Goal: Information Seeking & Learning: Find specific fact

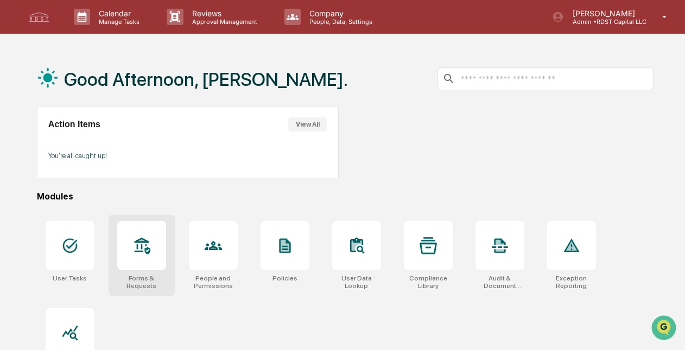
click at [130, 239] on div at bounding box center [141, 245] width 49 height 49
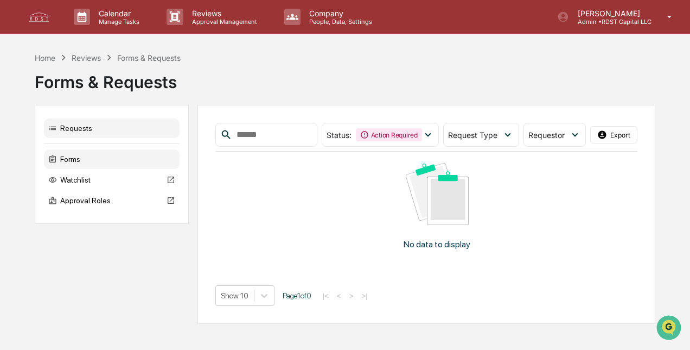
click at [76, 160] on div "Forms" at bounding box center [112, 159] width 136 height 20
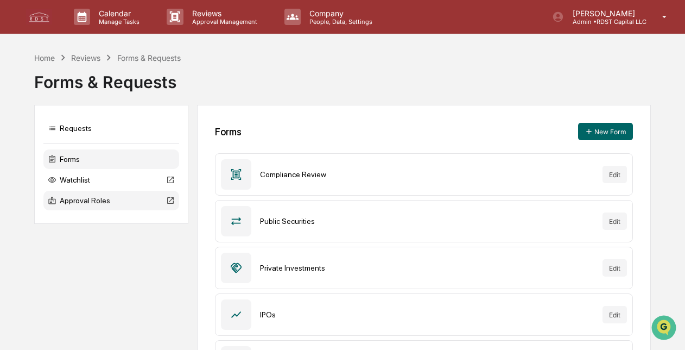
click at [76, 201] on div "Approval Roles" at bounding box center [111, 200] width 136 height 20
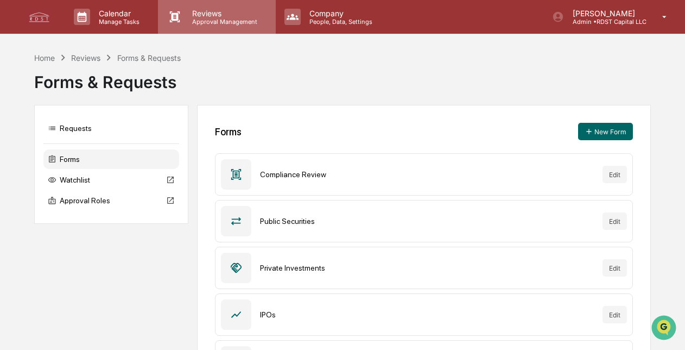
click at [211, 18] on p "Approval Management" at bounding box center [222, 22] width 79 height 8
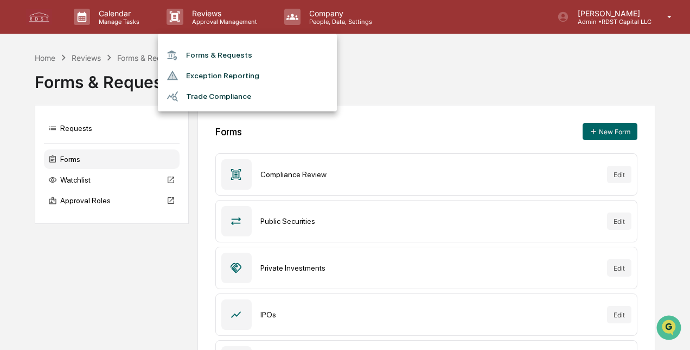
click at [335, 17] on div at bounding box center [345, 175] width 690 height 350
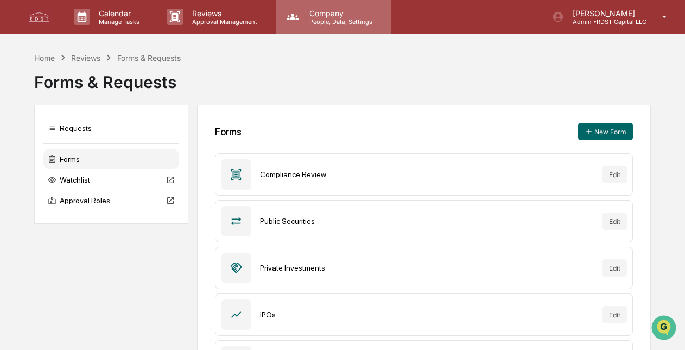
click at [333, 18] on p "People, Data, Settings" at bounding box center [339, 22] width 77 height 8
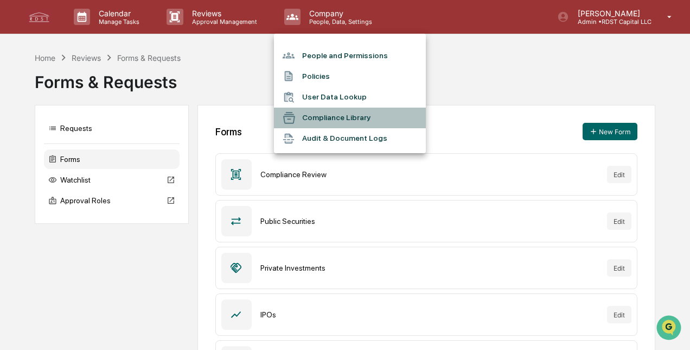
click at [328, 114] on li "Compliance Library" at bounding box center [350, 117] width 152 height 21
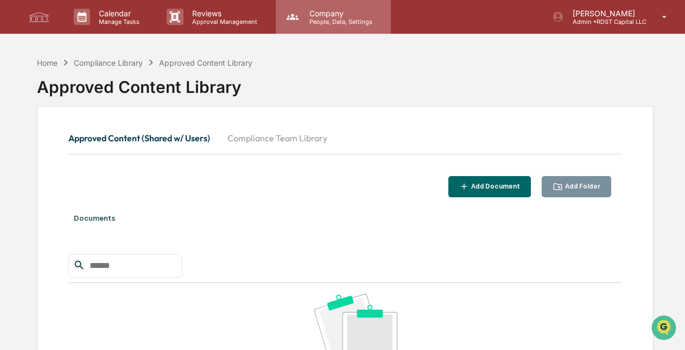
click at [322, 18] on p "People, Data, Settings" at bounding box center [339, 22] width 77 height 8
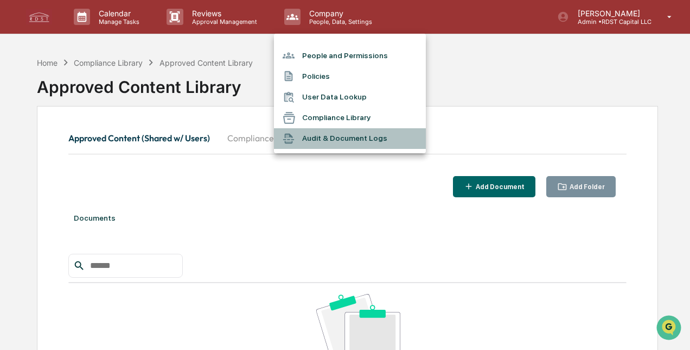
click at [352, 137] on li "Audit & Document Logs" at bounding box center [350, 138] width 152 height 21
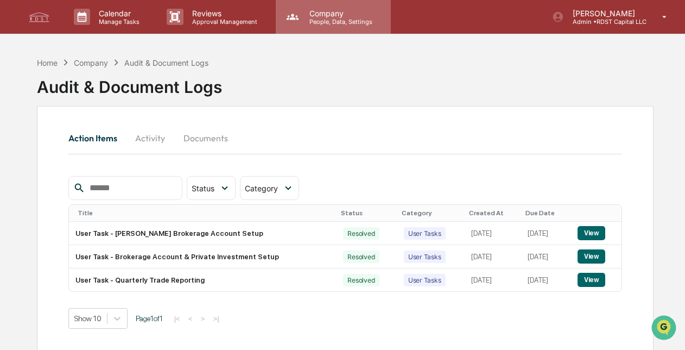
click at [333, 18] on p "People, Data, Settings" at bounding box center [339, 22] width 77 height 8
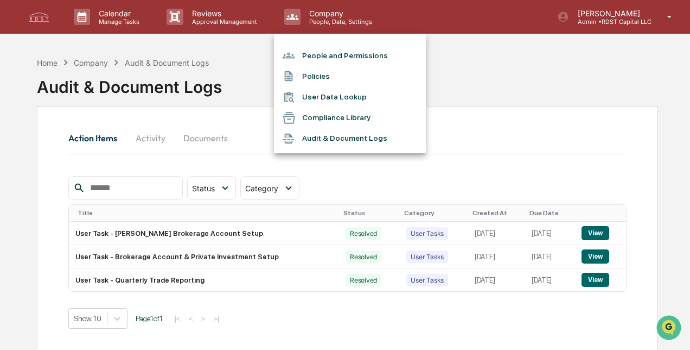
click at [335, 74] on li "Policies" at bounding box center [350, 76] width 152 height 21
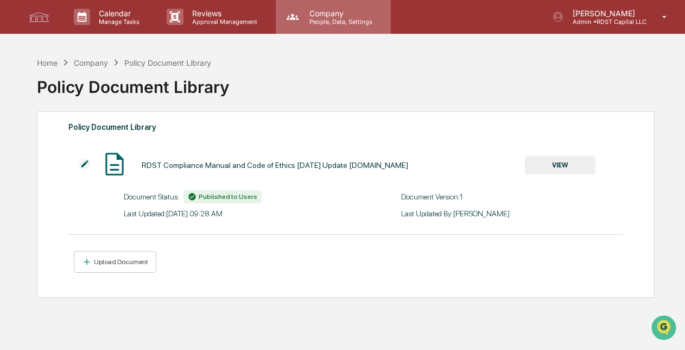
click at [328, 15] on p "Company" at bounding box center [339, 13] width 77 height 9
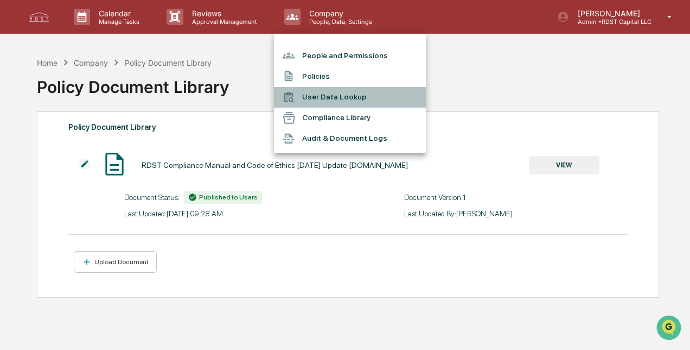
click at [329, 94] on li "User Data Lookup" at bounding box center [350, 97] width 152 height 21
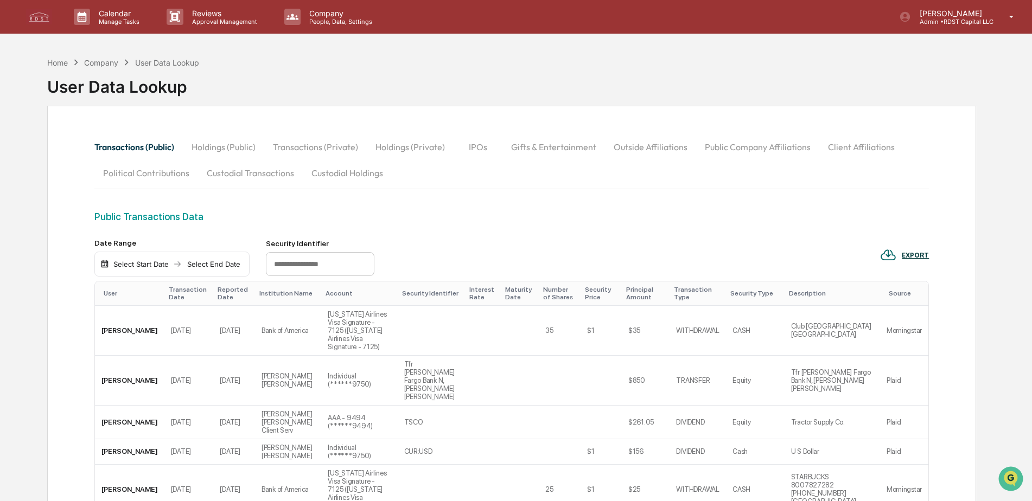
click at [323, 145] on button "Transactions (Private)" at bounding box center [315, 147] width 103 height 26
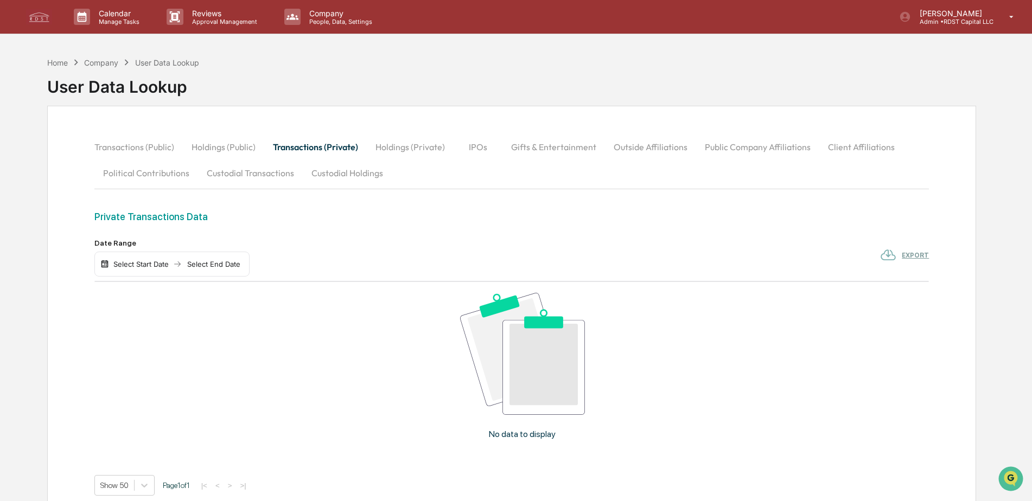
click at [145, 149] on button "Transactions (Public)" at bounding box center [138, 147] width 88 height 26
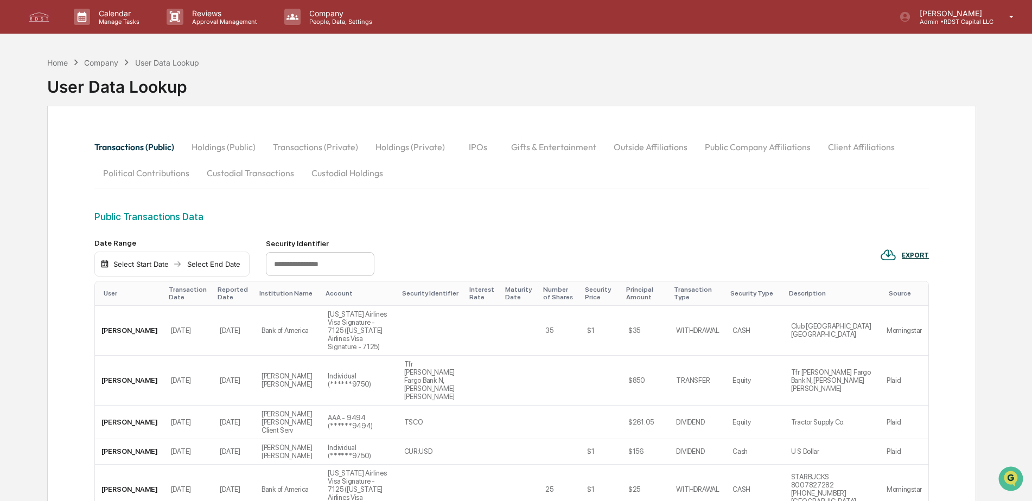
click at [322, 269] on input "text" at bounding box center [320, 264] width 109 height 24
click at [153, 263] on div "Select Start Date" at bounding box center [141, 264] width 60 height 9
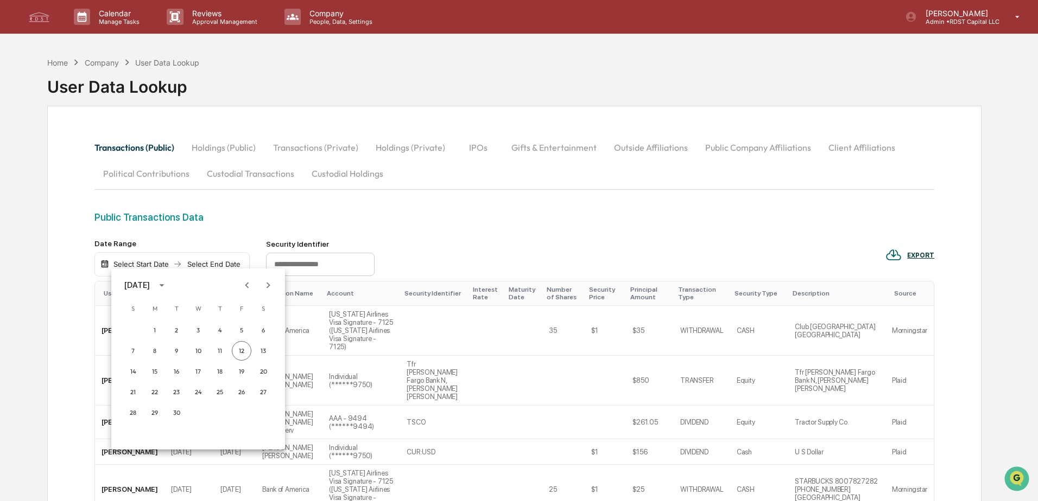
click at [245, 284] on icon "Previous month" at bounding box center [247, 285] width 12 height 12
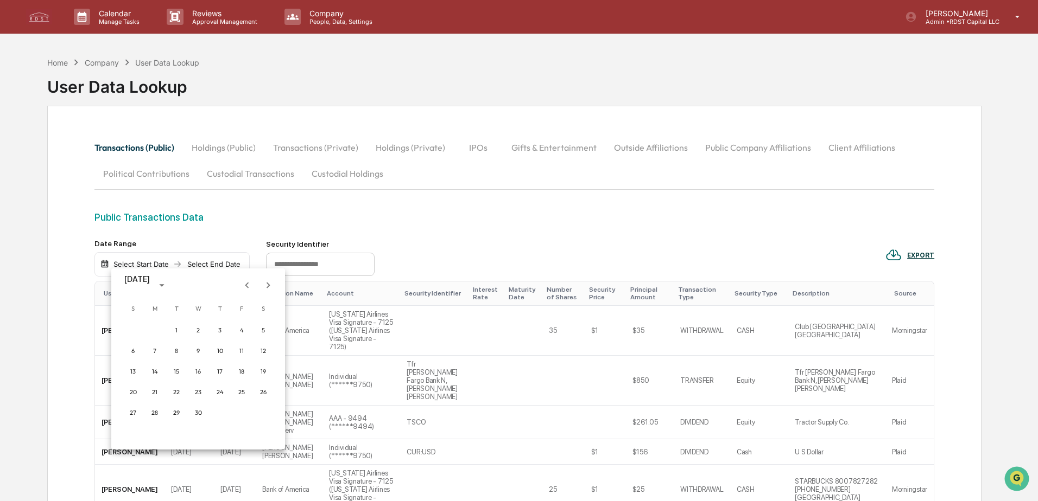
click at [245, 284] on icon "Previous month" at bounding box center [247, 285] width 12 height 12
click at [196, 327] on button "1" at bounding box center [198, 331] width 20 height 20
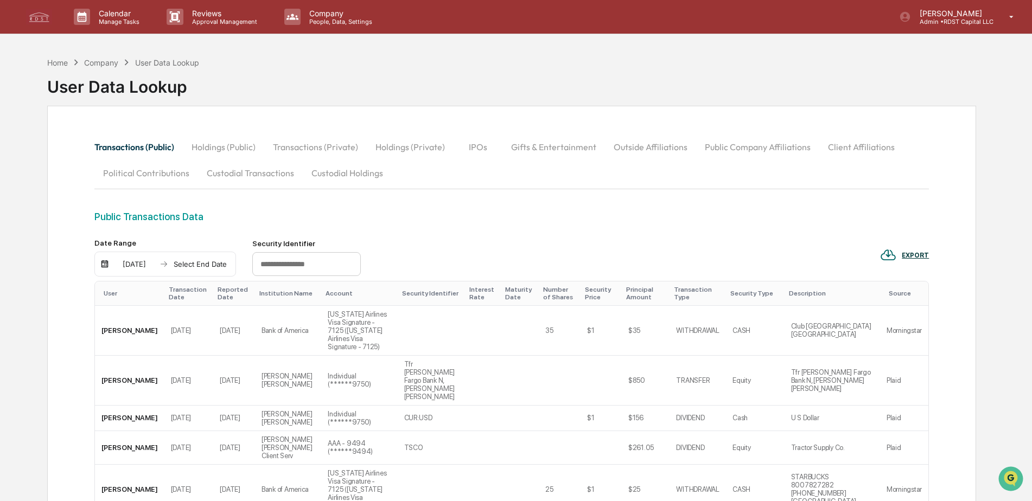
click at [218, 270] on div "01/01/2025 Select End Date" at bounding box center [165, 264] width 142 height 25
click at [200, 263] on div "Select End Date" at bounding box center [200, 264] width 60 height 9
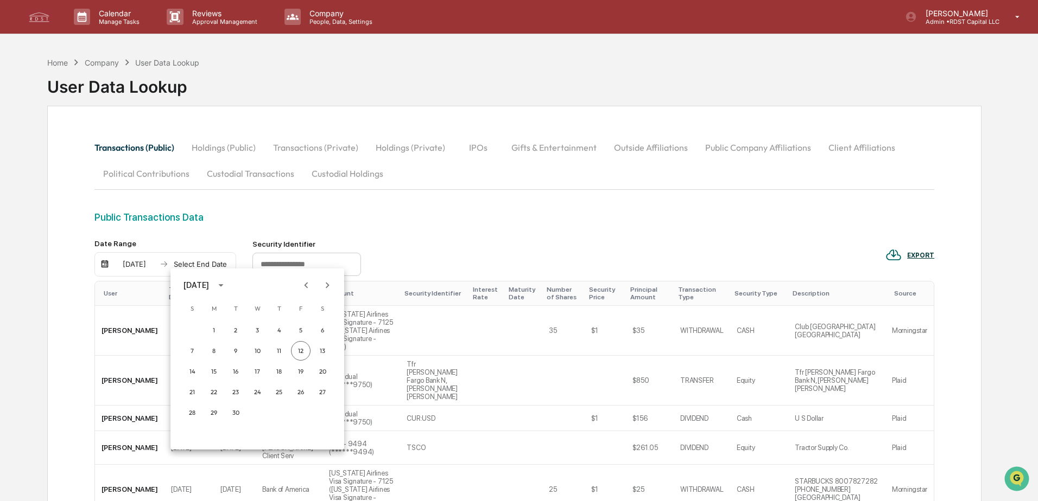
click at [326, 290] on icon "Next month" at bounding box center [327, 285] width 12 height 12
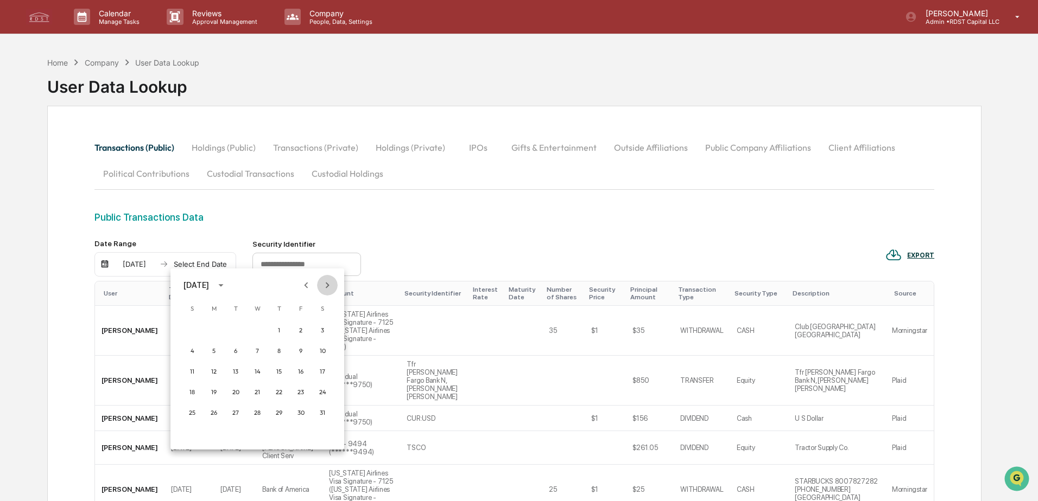
click at [326, 290] on icon "Next month" at bounding box center [327, 285] width 12 height 12
click at [237, 349] on button "30" at bounding box center [236, 413] width 20 height 20
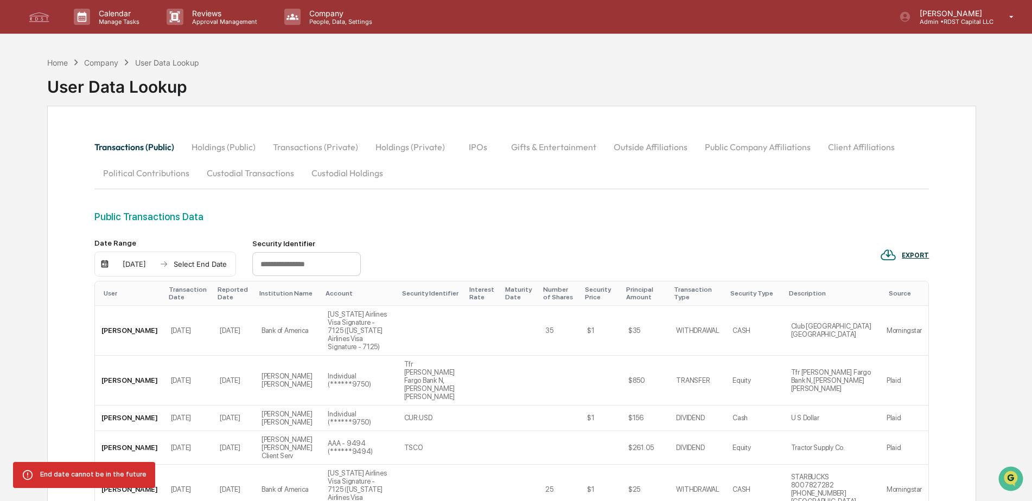
click at [217, 264] on div "Select End Date" at bounding box center [200, 264] width 60 height 9
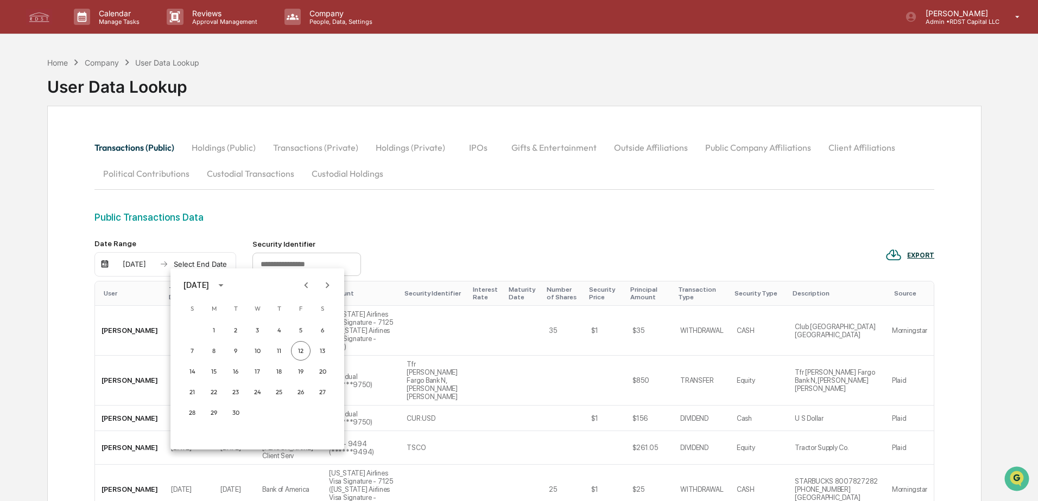
click at [308, 285] on icon "Previous month" at bounding box center [306, 285] width 12 height 12
click at [327, 293] on button "Next month" at bounding box center [327, 285] width 21 height 21
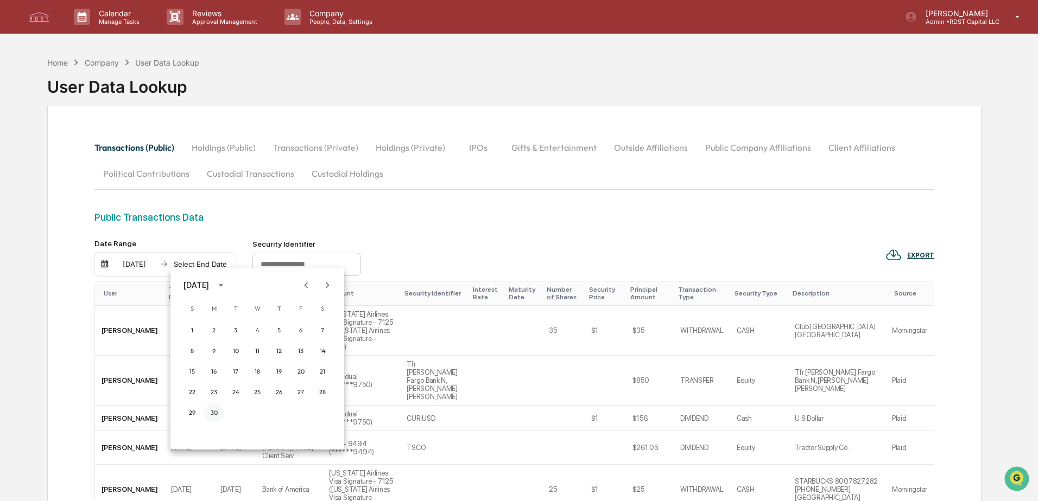
click at [214, 349] on button "30" at bounding box center [214, 413] width 20 height 20
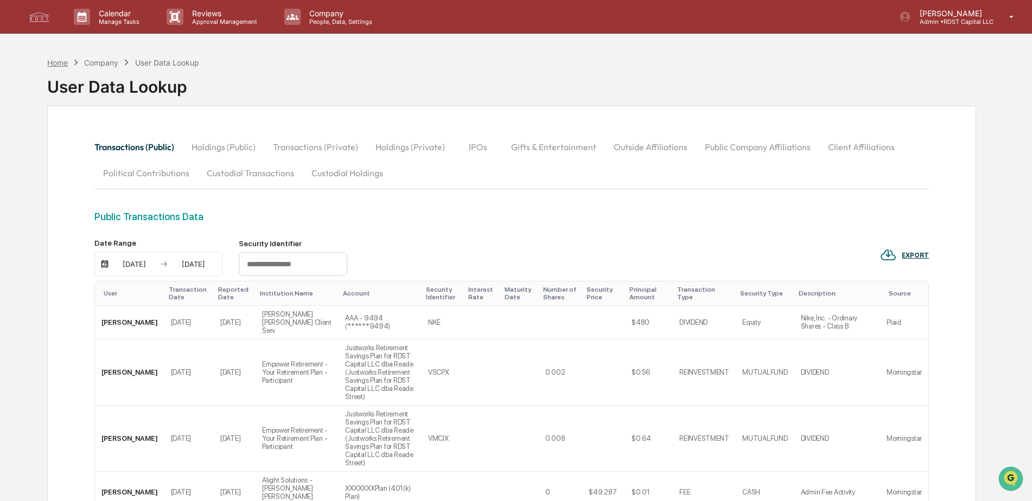
click at [61, 63] on div "Home" at bounding box center [57, 62] width 21 height 9
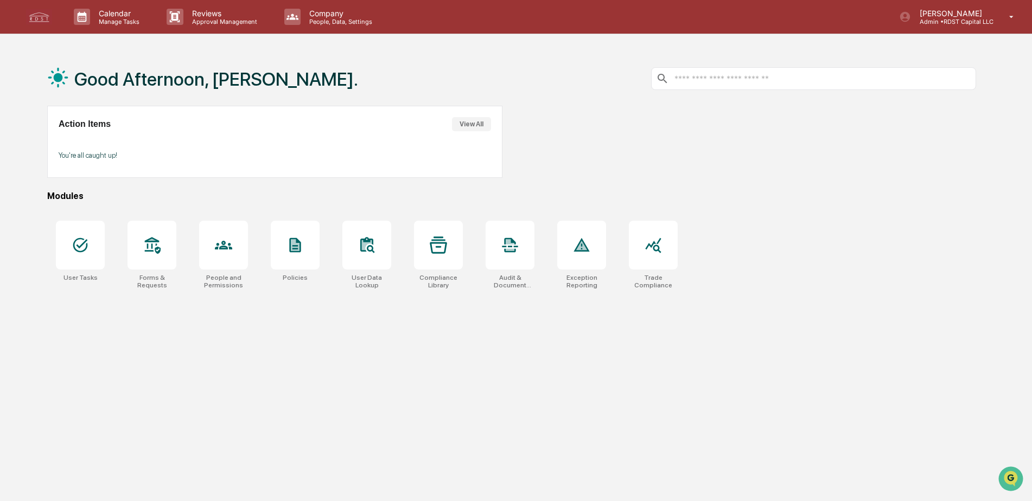
click at [689, 76] on input "text" at bounding box center [823, 79] width 298 height 10
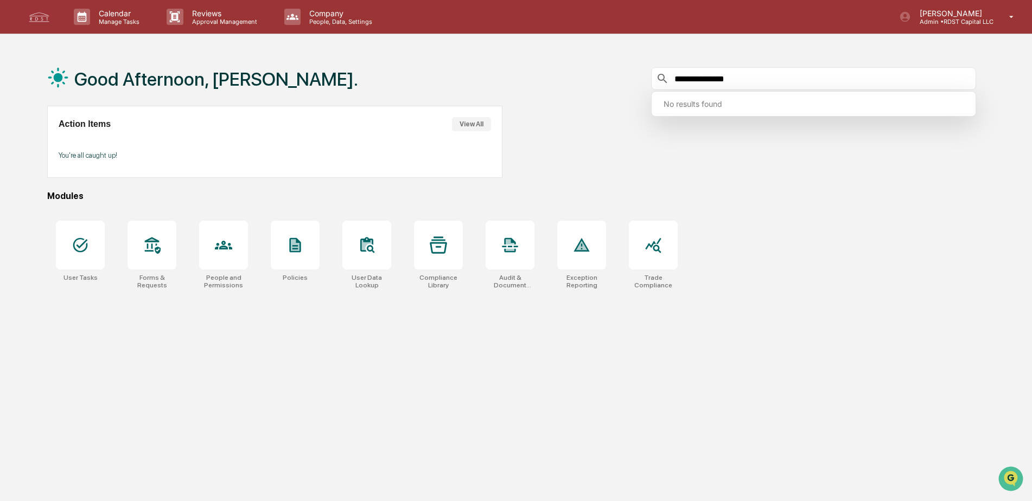
type input "**********"
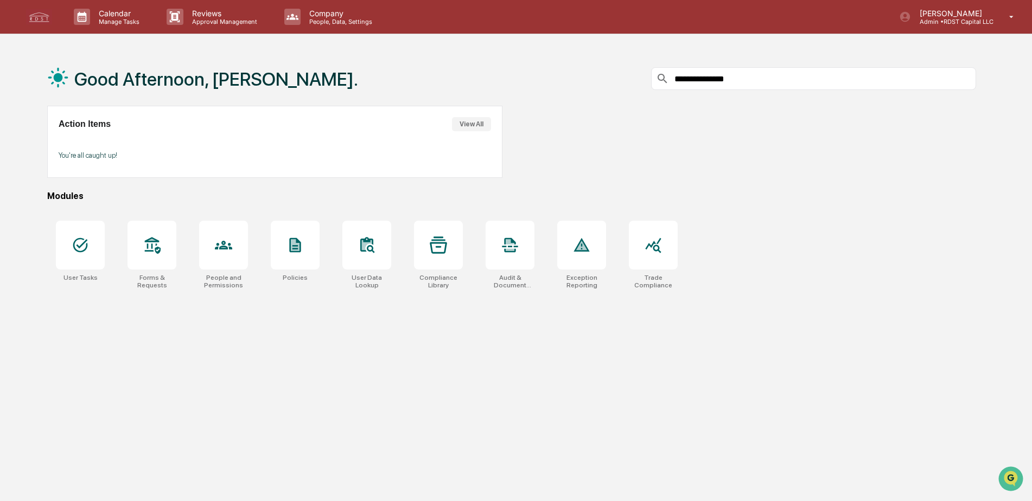
click at [15, 203] on div "**********" at bounding box center [516, 302] width 1032 height 501
